Goal: Task Accomplishment & Management: Manage account settings

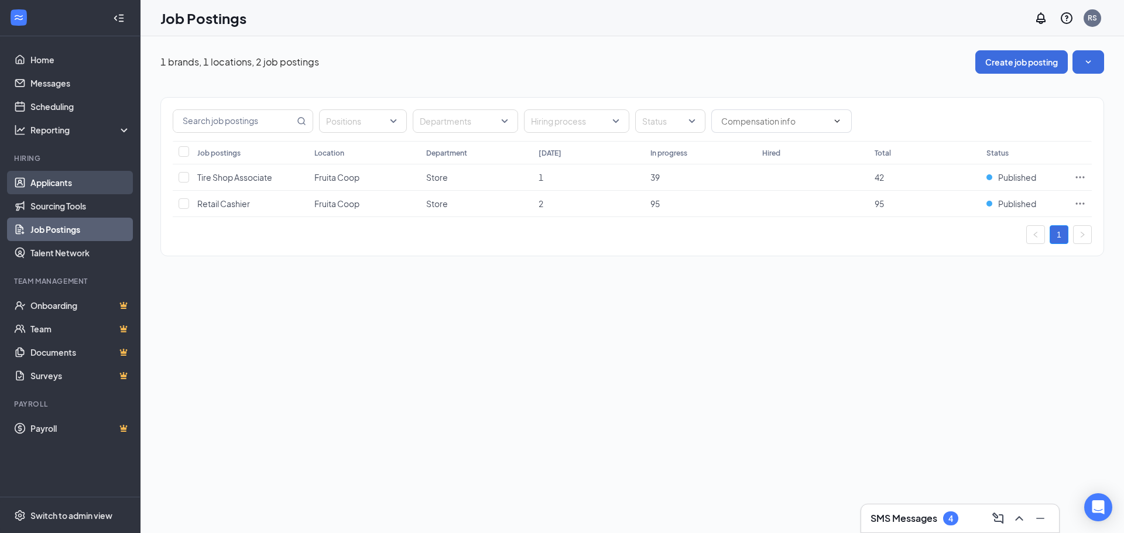
click at [43, 179] on link "Applicants" at bounding box center [80, 182] width 100 height 23
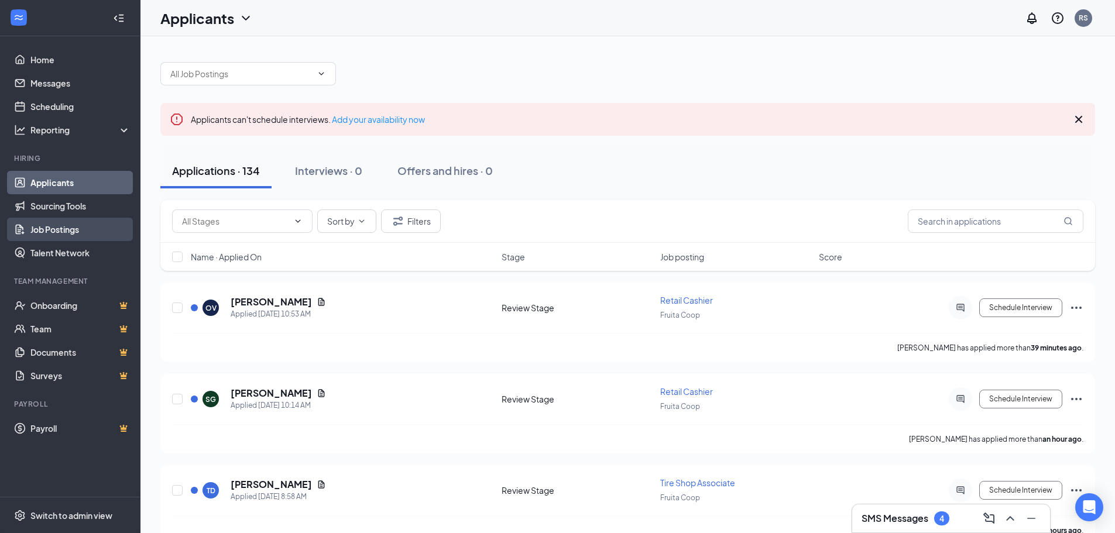
click at [70, 232] on link "Job Postings" at bounding box center [80, 229] width 100 height 23
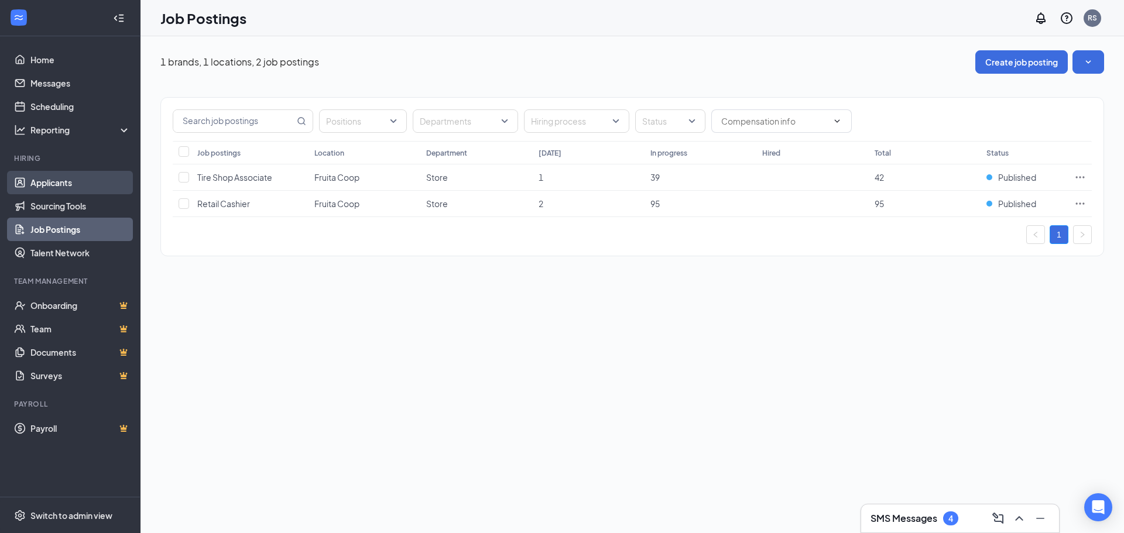
click at [61, 185] on link "Applicants" at bounding box center [80, 182] width 100 height 23
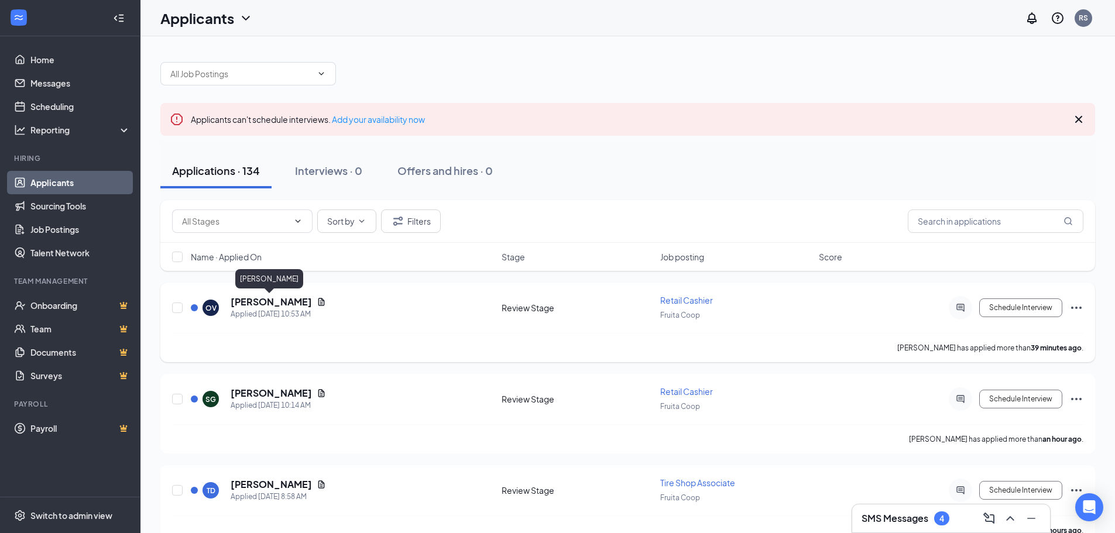
click at [278, 301] on h5 "[PERSON_NAME]" at bounding box center [271, 302] width 81 height 13
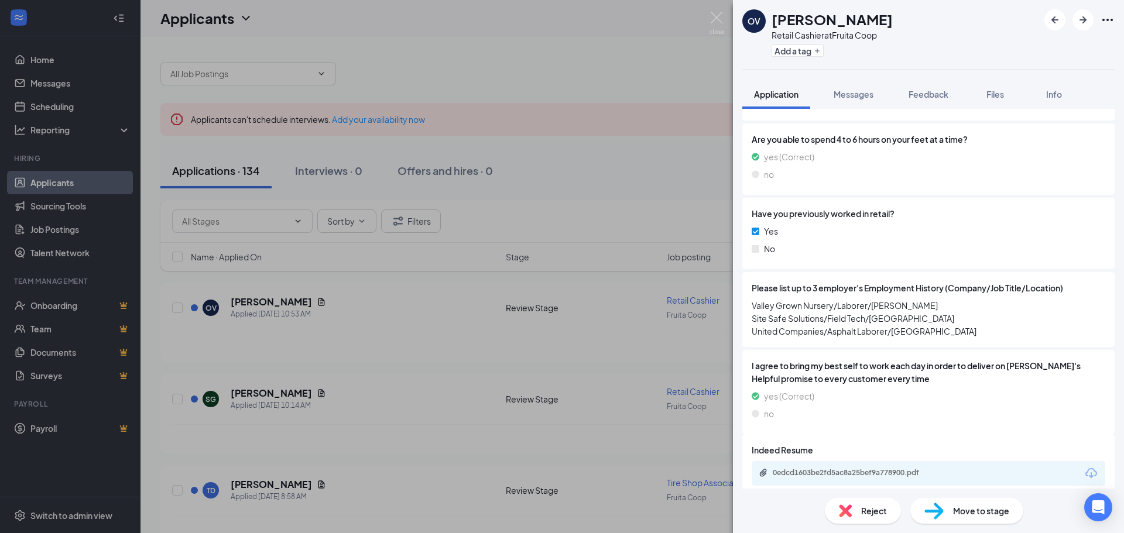
scroll to position [662, 0]
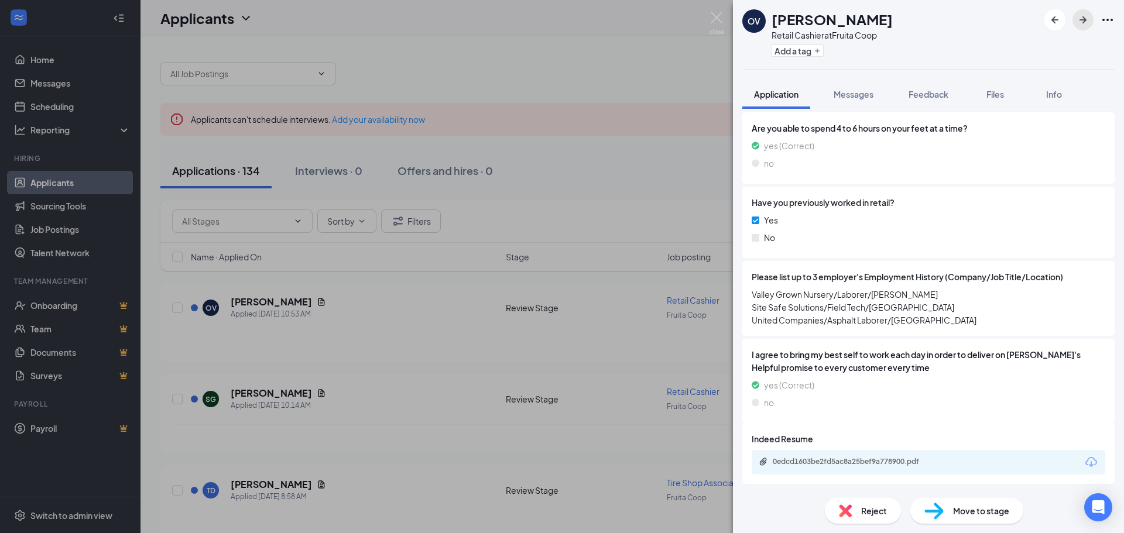
click at [1085, 25] on icon "ArrowRight" at bounding box center [1083, 20] width 14 height 14
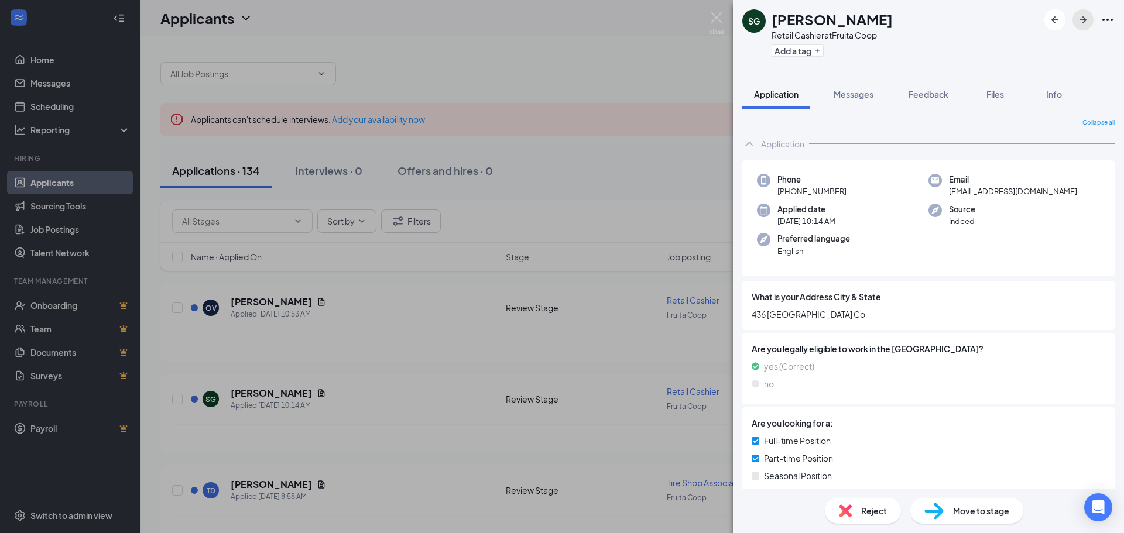
click at [1082, 22] on icon "ArrowRight" at bounding box center [1083, 20] width 14 height 14
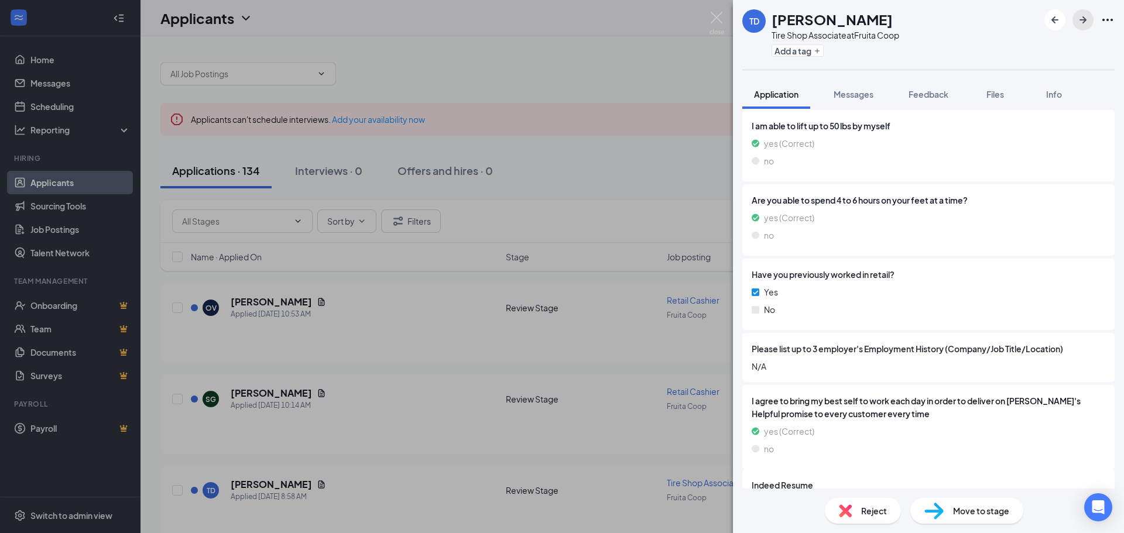
scroll to position [562, 0]
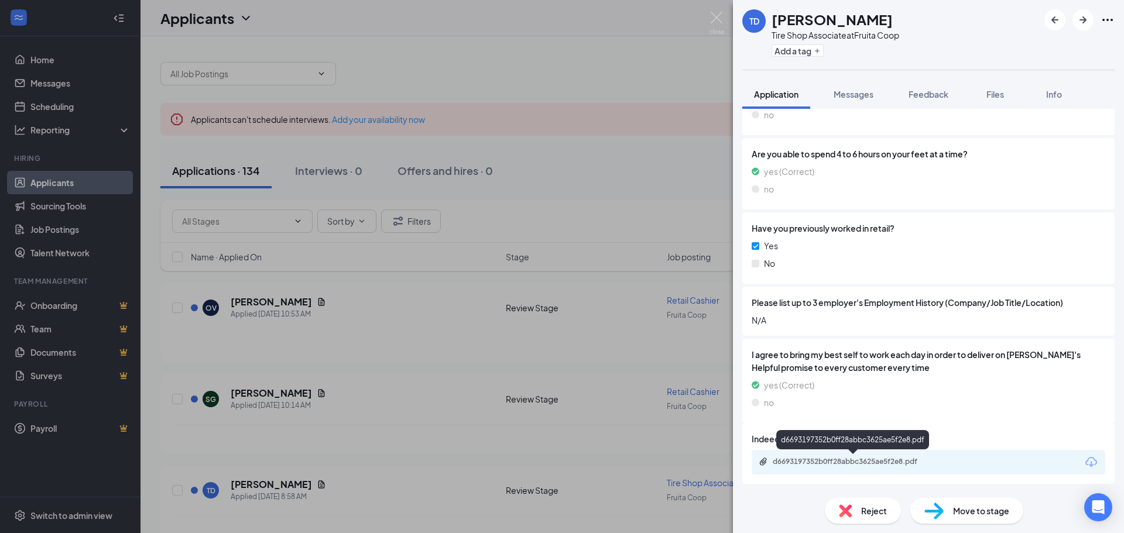
click at [824, 461] on div "d6693197352b0ff28abbc3625ae5f2e8.pdf" at bounding box center [855, 461] width 164 height 9
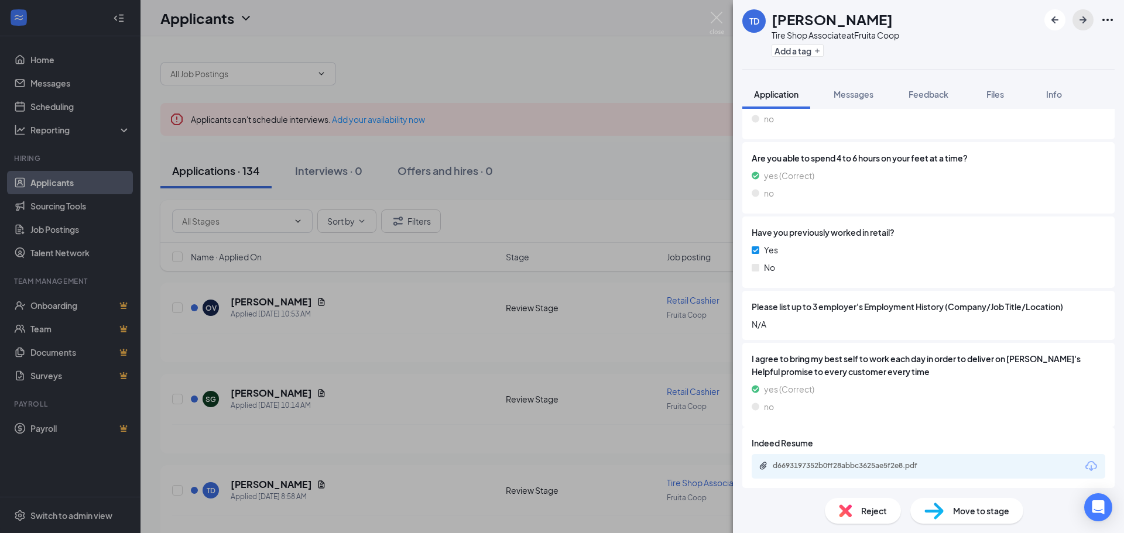
click at [1085, 21] on icon "ArrowRight" at bounding box center [1082, 19] width 7 height 7
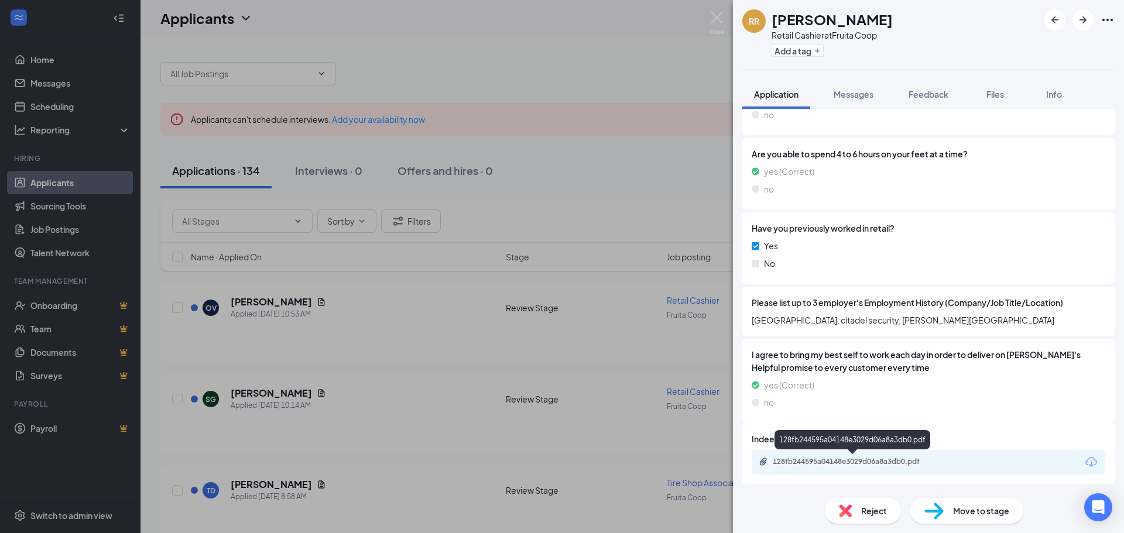
click at [844, 462] on div "128fb244595a04148e3029d06a8a3db0.pdf" at bounding box center [855, 461] width 164 height 9
click at [1088, 20] on icon "ArrowRight" at bounding box center [1083, 20] width 14 height 14
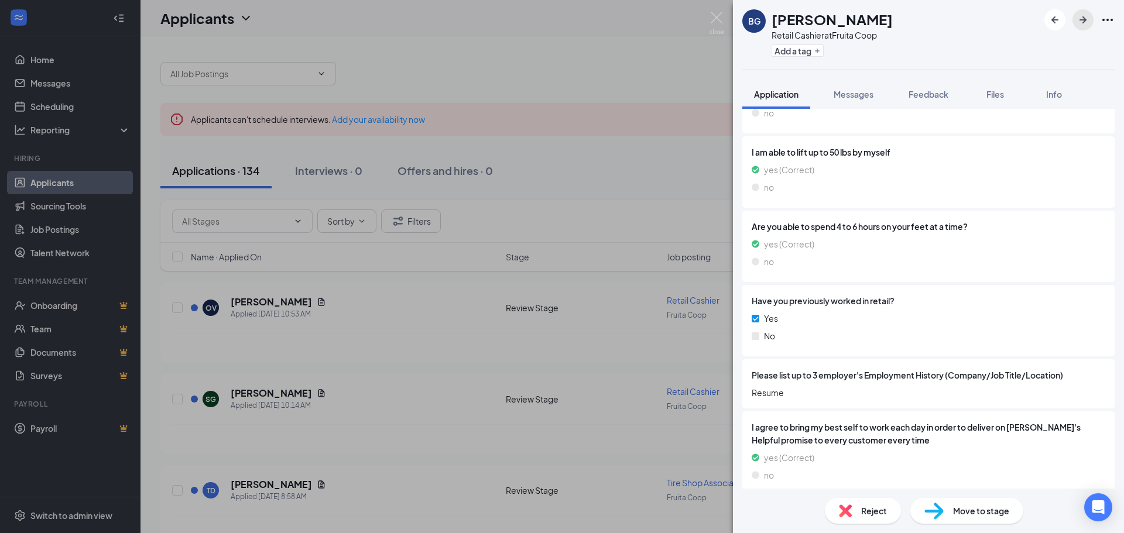
scroll to position [636, 0]
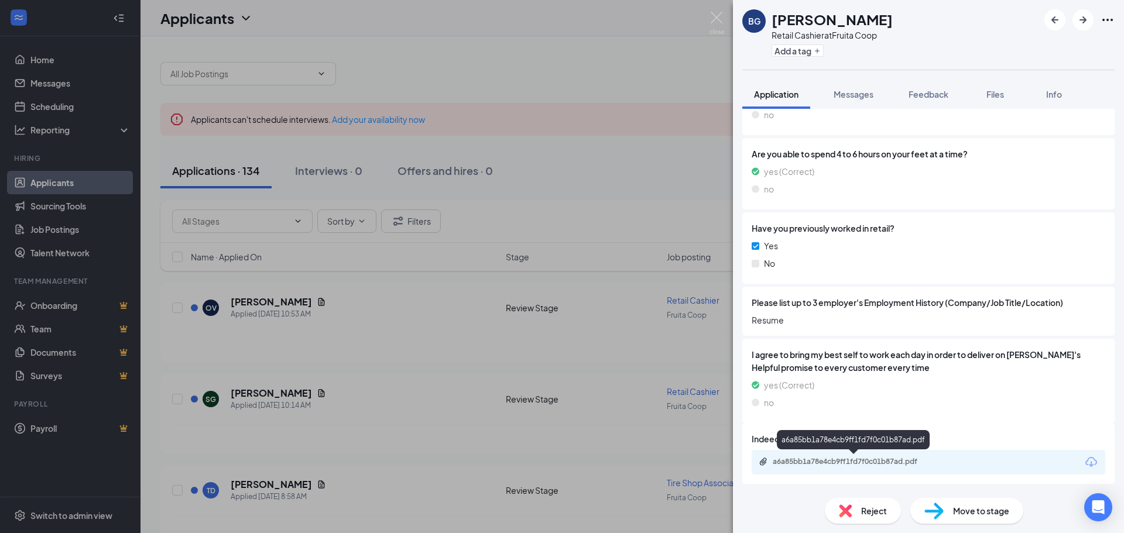
click at [869, 460] on div "a6a85bb1a78e4cb9ff1fd7f0c01b87ad.pdf" at bounding box center [855, 461] width 164 height 9
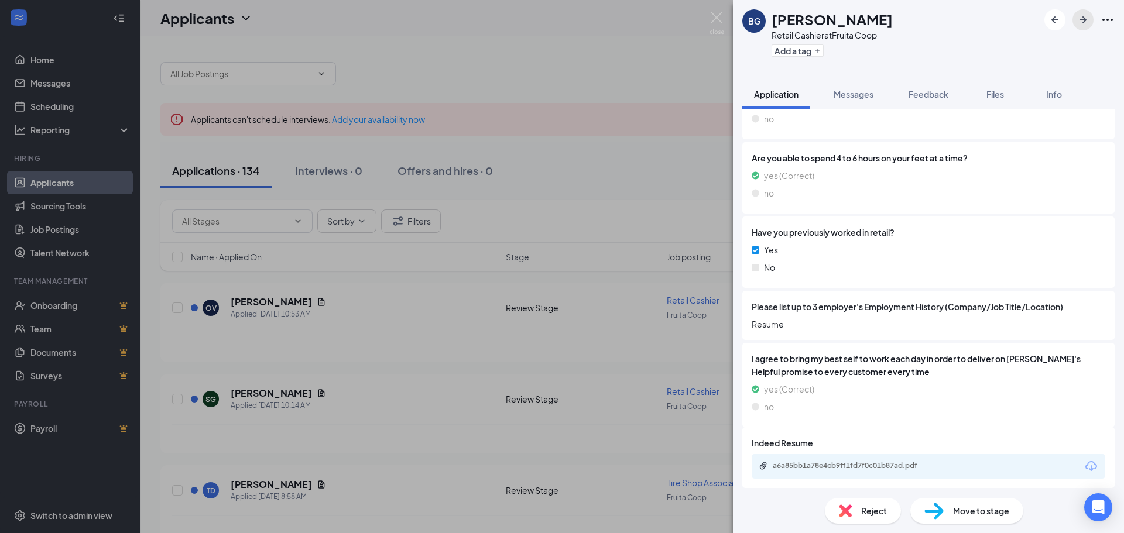
click at [1084, 23] on icon "ArrowRight" at bounding box center [1083, 20] width 14 height 14
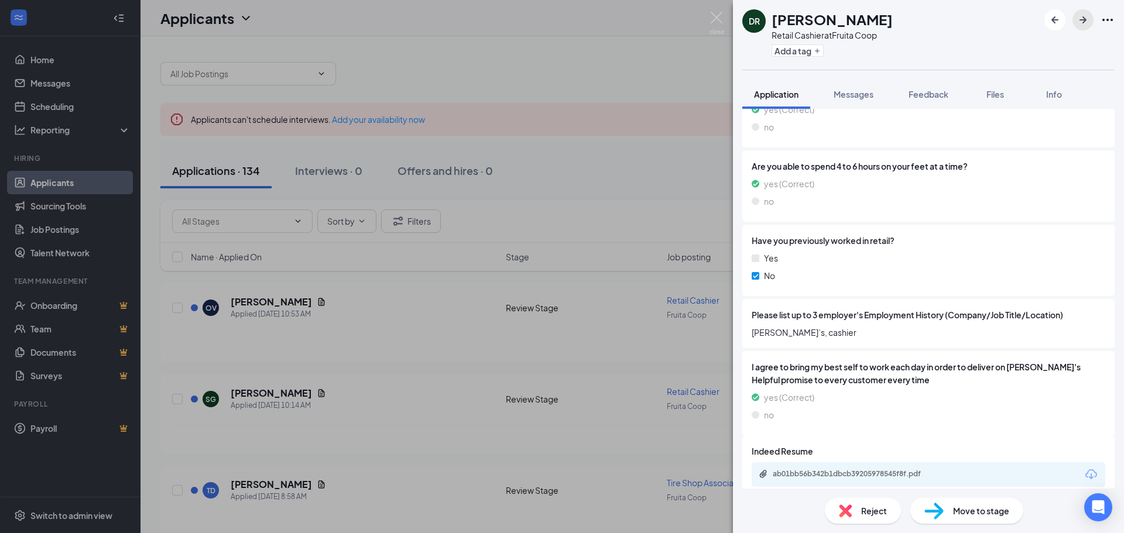
scroll to position [562, 0]
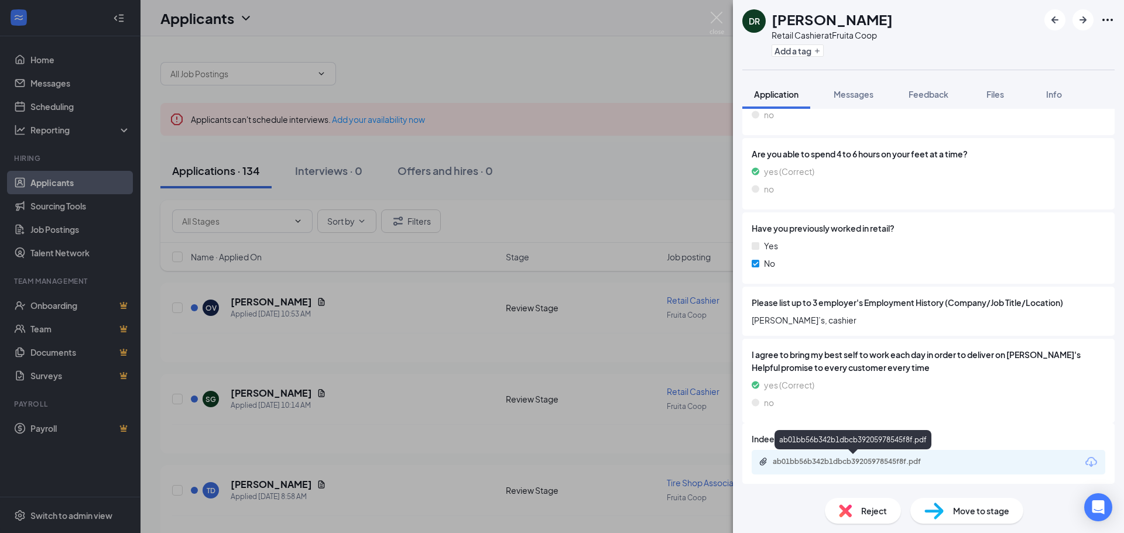
click at [894, 462] on div "ab01bb56b342b1dbcb39205978545f8f.pdf" at bounding box center [855, 461] width 164 height 9
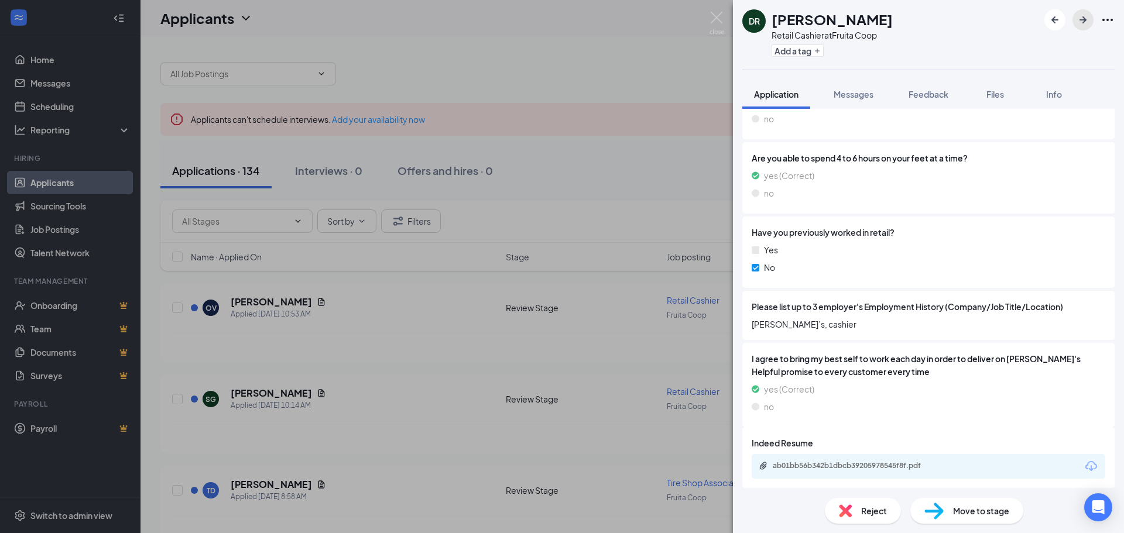
click at [1083, 18] on icon "ArrowRight" at bounding box center [1082, 19] width 7 height 7
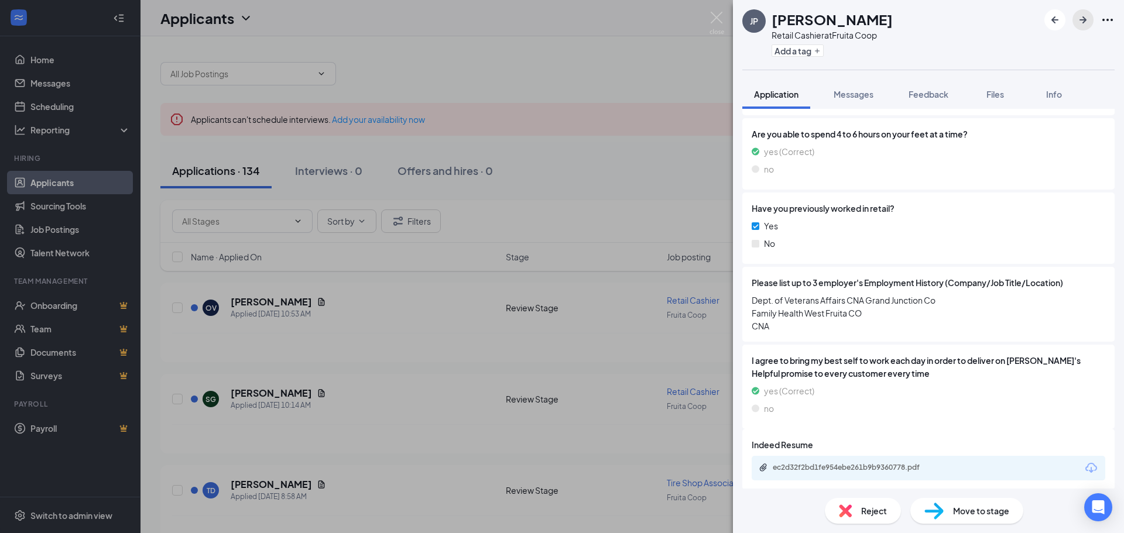
scroll to position [662, 0]
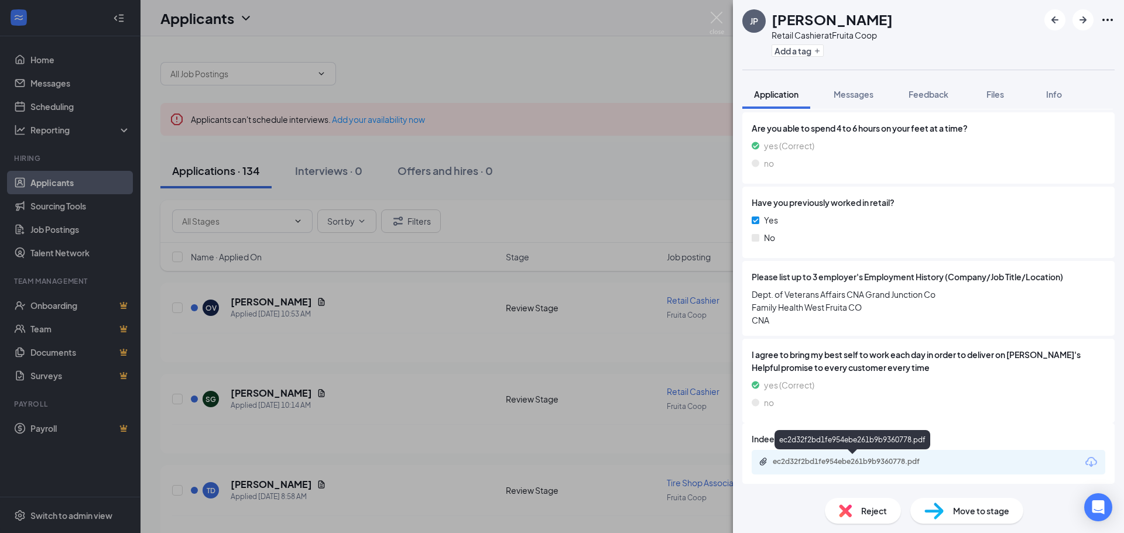
click at [883, 461] on div "ec2d32f2bd1fe954ebe261b9b9360778.pdf" at bounding box center [855, 461] width 164 height 9
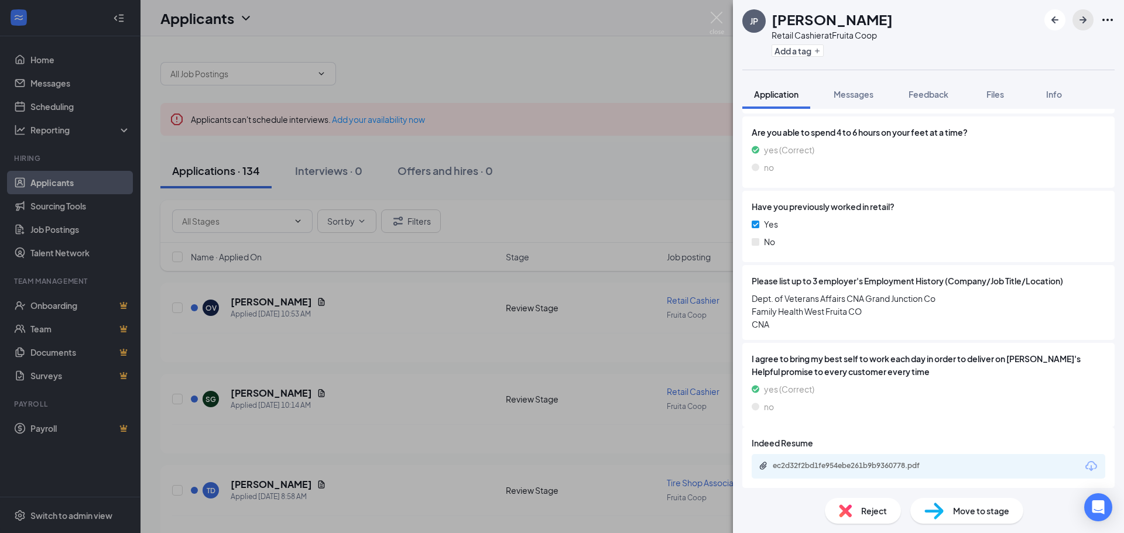
click at [1081, 22] on icon "ArrowRight" at bounding box center [1083, 20] width 14 height 14
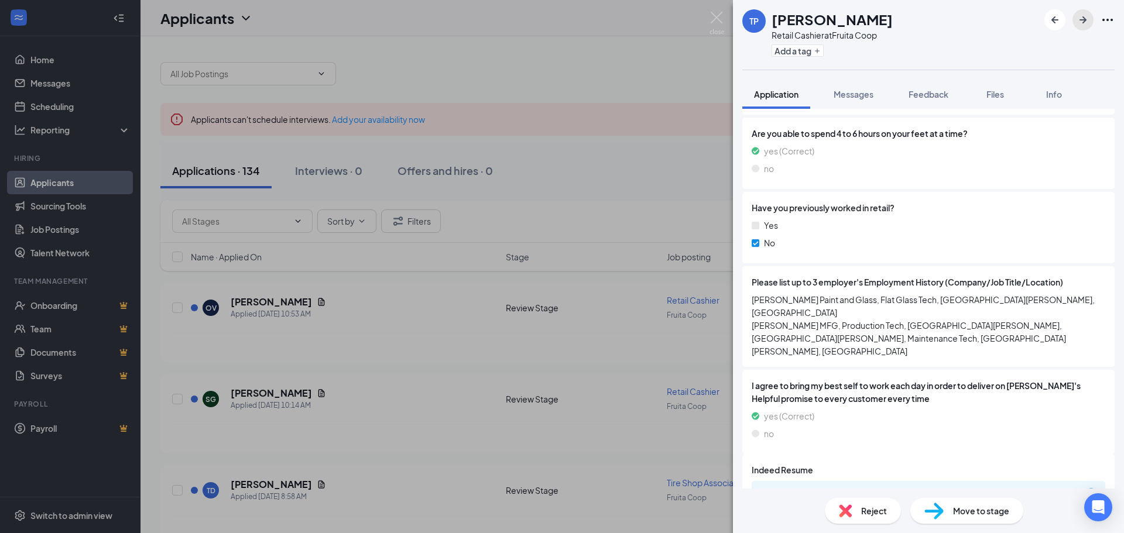
scroll to position [662, 0]
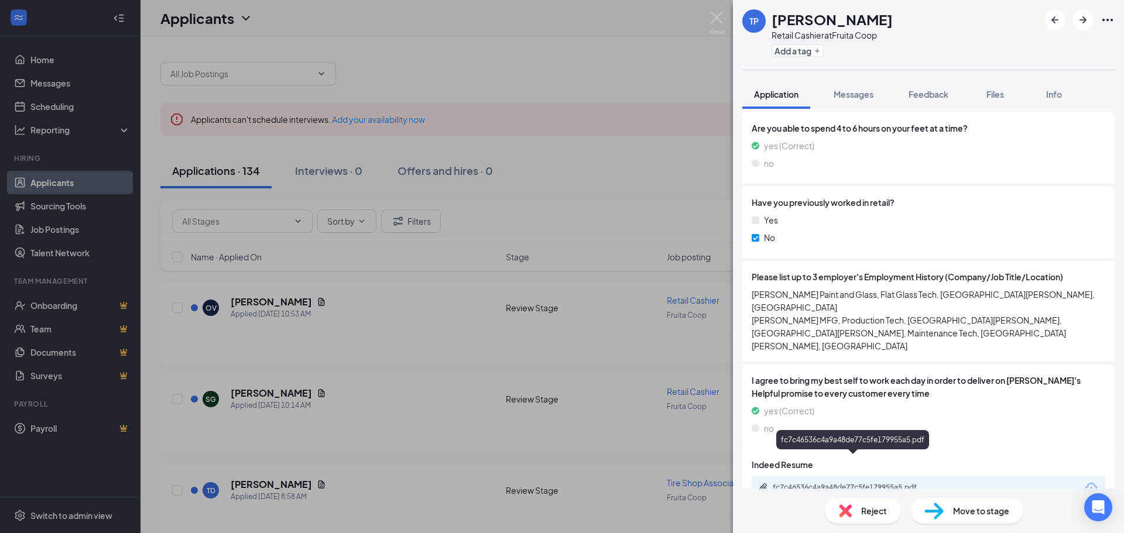
click at [879, 483] on div "fc7c46536c4a9a48de77c5fe179955a5.pdf" at bounding box center [855, 487] width 164 height 9
click at [1088, 22] on icon "ArrowRight" at bounding box center [1083, 20] width 14 height 14
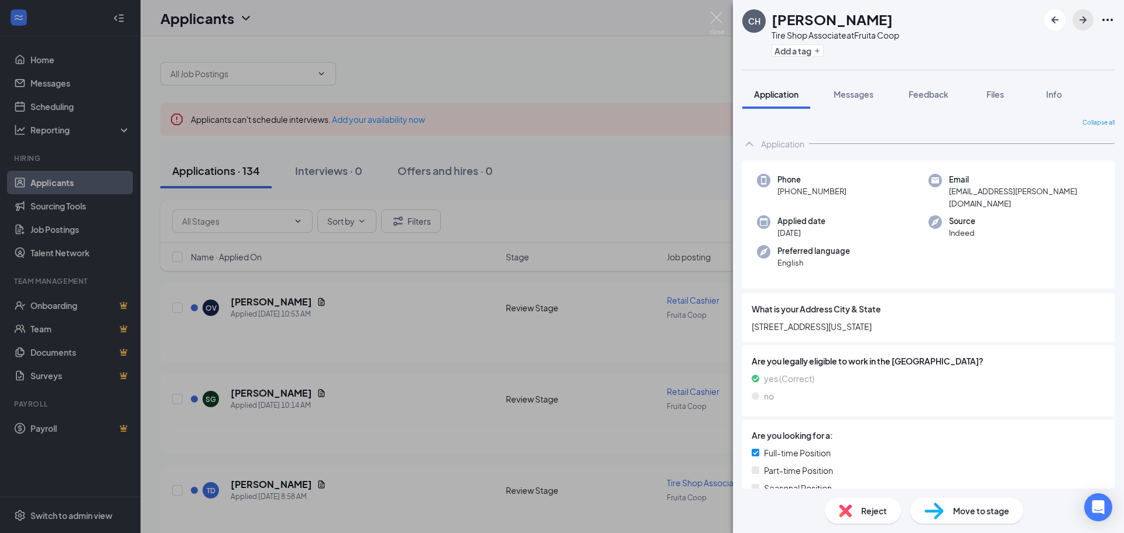
click at [1080, 20] on icon "ArrowRight" at bounding box center [1082, 19] width 7 height 7
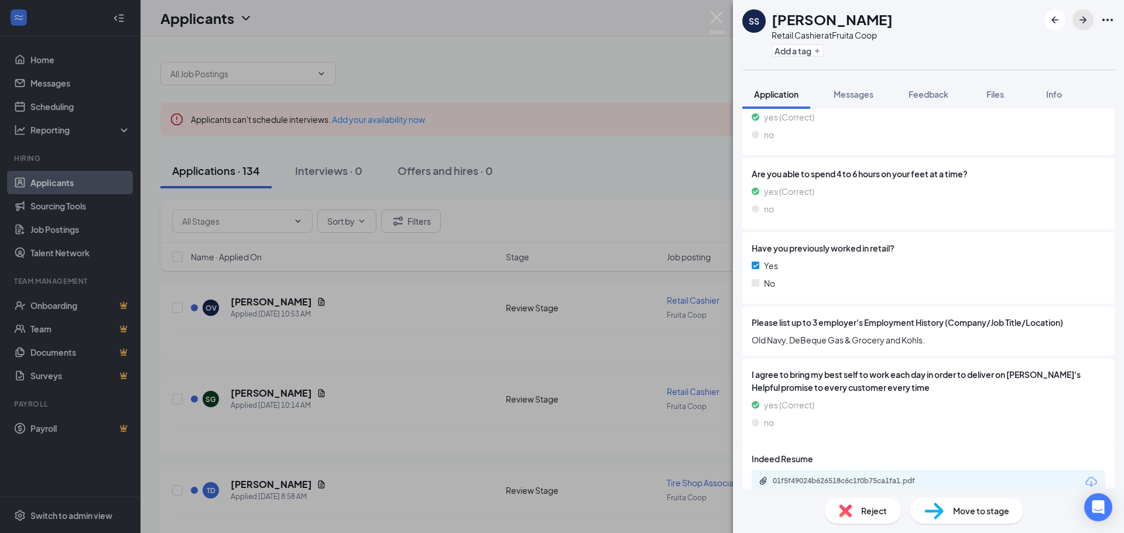
scroll to position [562, 0]
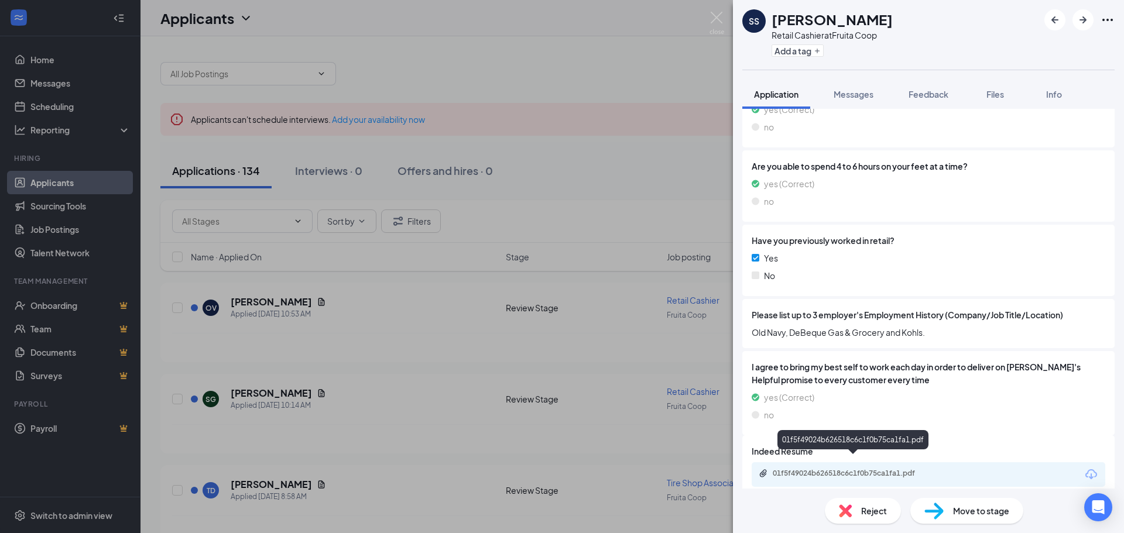
click at [852, 469] on div "01f5f49024b626518c6c1f0b75ca1fa1.pdf" at bounding box center [855, 473] width 164 height 9
